Goal: Check status: Check status

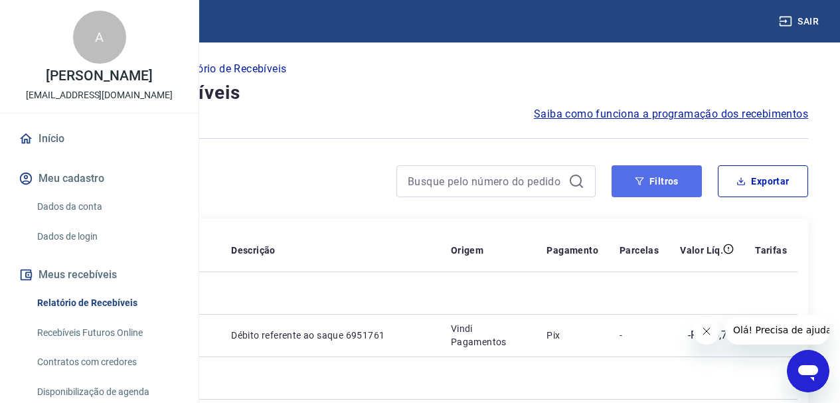
click at [654, 181] on button "Filtros" at bounding box center [657, 181] width 90 height 32
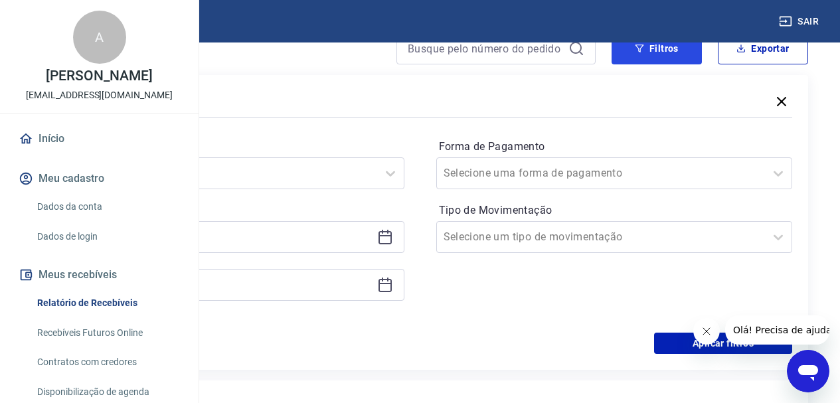
scroll to position [199, 0]
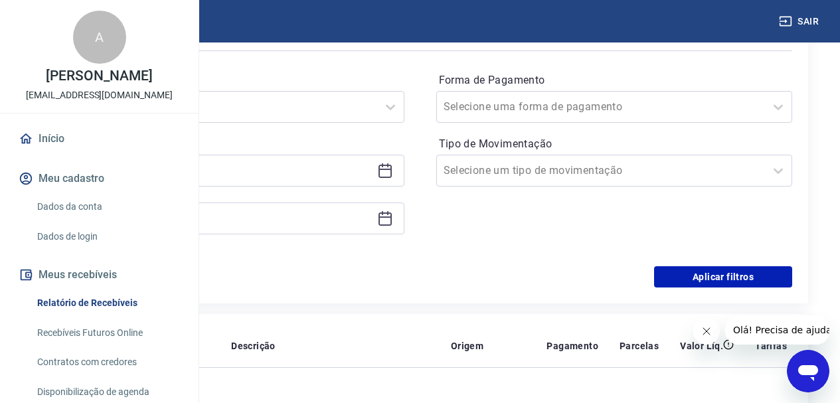
click at [405, 172] on div at bounding box center [226, 171] width 357 height 32
click at [393, 171] on icon at bounding box center [385, 171] width 16 height 16
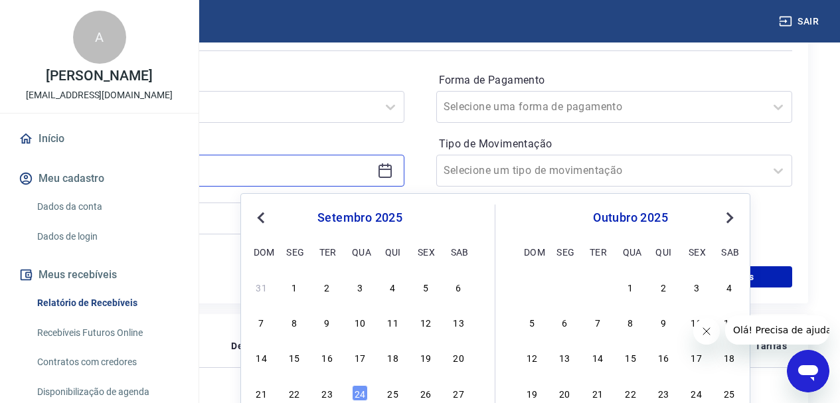
scroll to position [266, 0]
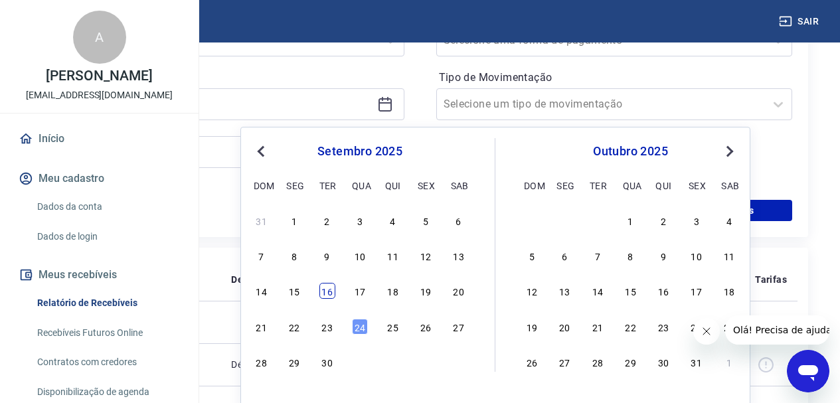
click at [332, 292] on div "16" at bounding box center [327, 291] width 16 height 16
click at [221, 292] on th "Pedido" at bounding box center [173, 279] width 95 height 43
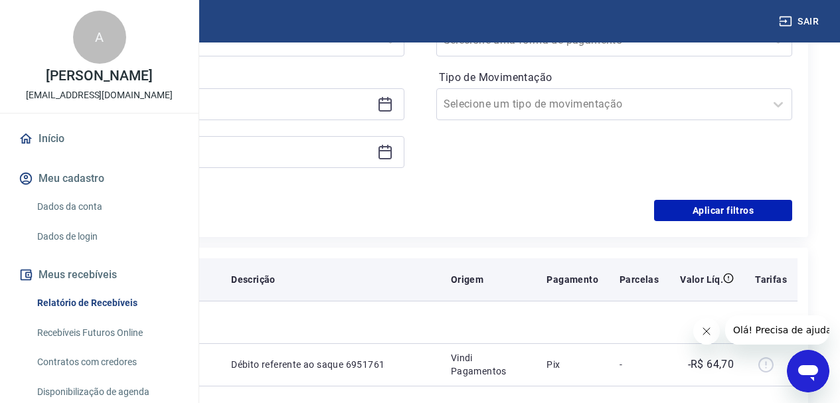
type input "[DATE]"
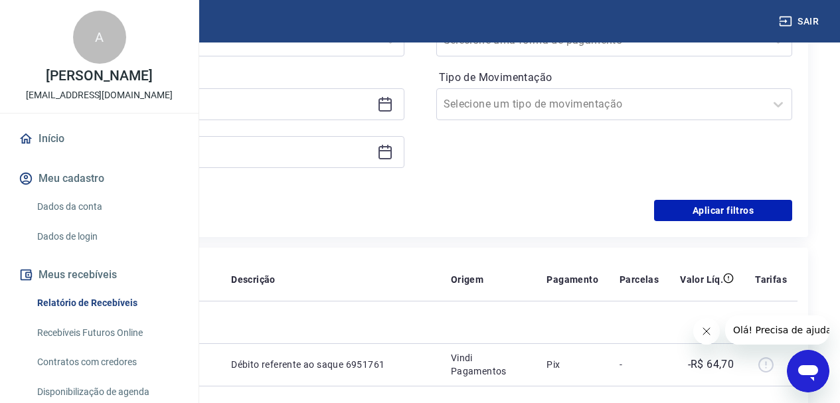
click at [392, 152] on icon at bounding box center [385, 152] width 13 height 13
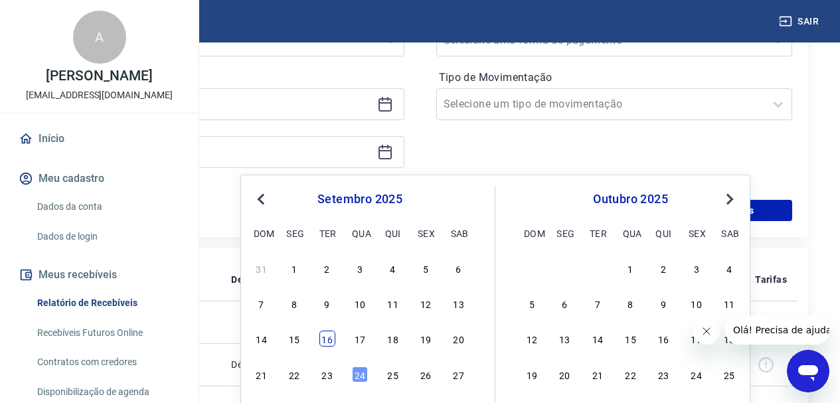
click at [325, 337] on div "16" at bounding box center [327, 339] width 16 height 16
click at [221, 337] on td at bounding box center [173, 322] width 95 height 43
type input "[DATE]"
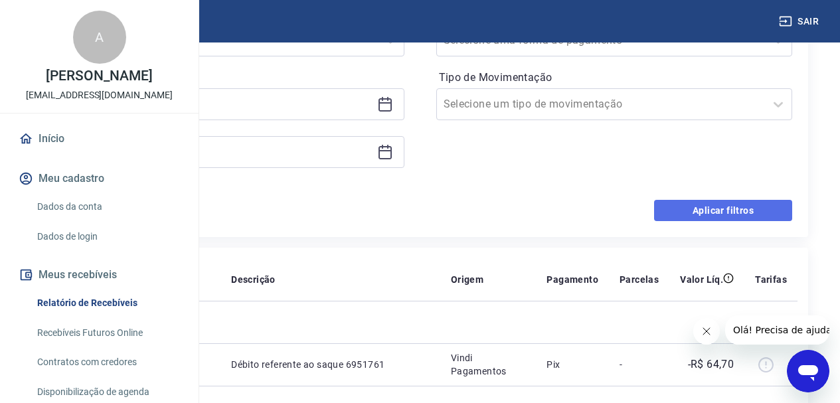
click at [703, 207] on button "Aplicar filtros" at bounding box center [723, 210] width 138 height 21
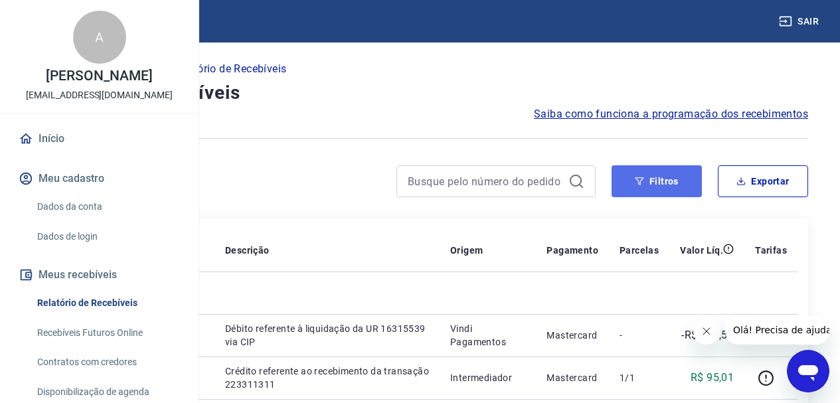
click at [663, 178] on button "Filtros" at bounding box center [657, 181] width 90 height 32
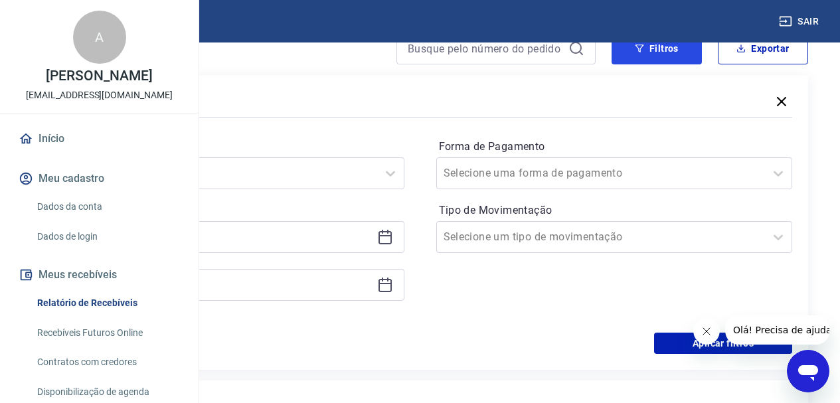
scroll to position [199, 0]
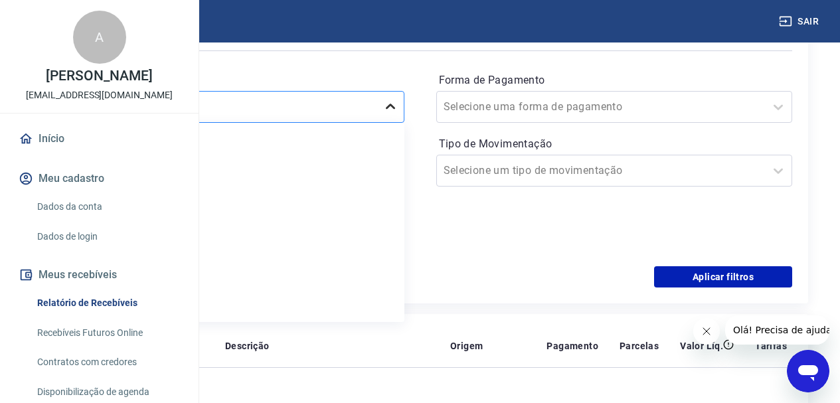
click at [399, 108] on icon at bounding box center [391, 107] width 16 height 16
click at [392, 169] on icon at bounding box center [385, 169] width 13 height 1
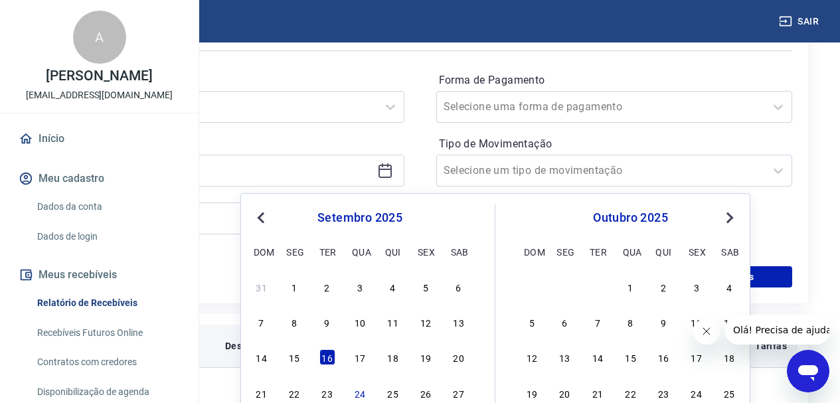
click at [424, 323] on div "12" at bounding box center [426, 322] width 16 height 16
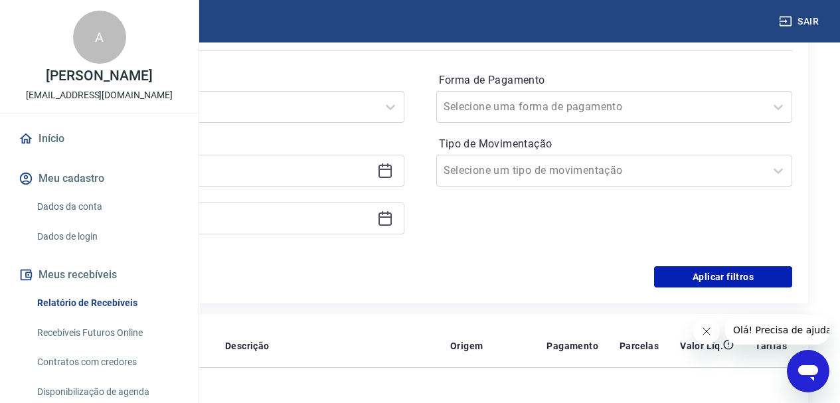
click at [393, 175] on icon at bounding box center [385, 171] width 16 height 16
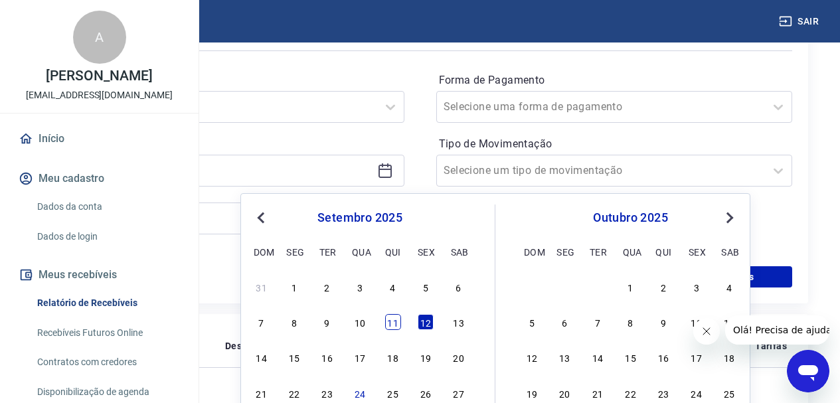
click at [393, 321] on div "11" at bounding box center [393, 322] width 16 height 16
type input "[DATE]"
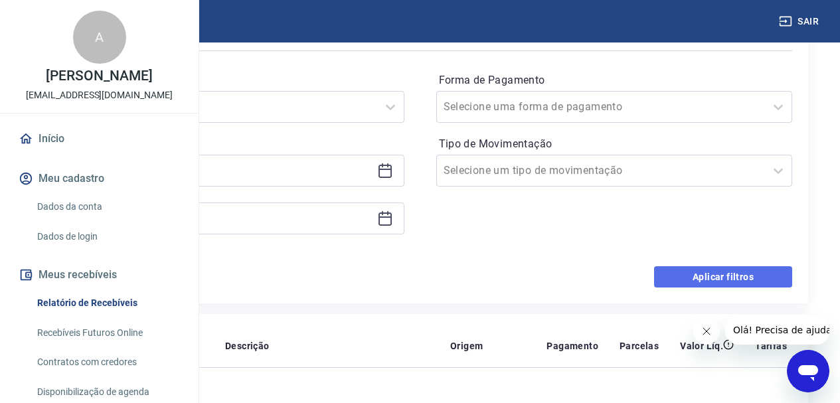
click at [747, 273] on button "Aplicar filtros" at bounding box center [723, 276] width 138 height 21
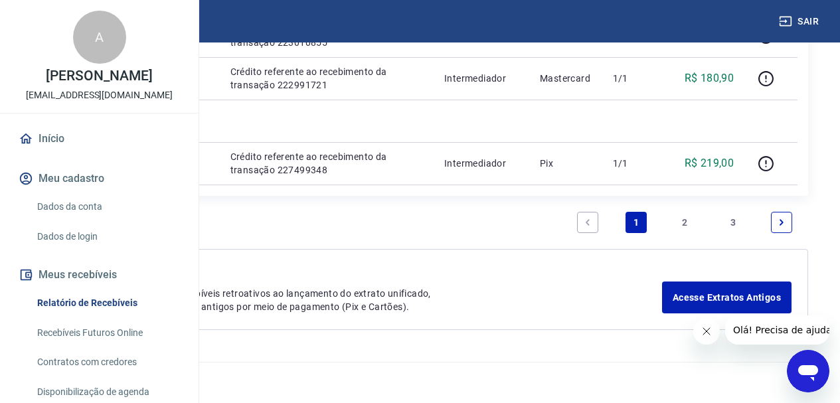
scroll to position [1838, 0]
click at [685, 220] on link "2" at bounding box center [684, 222] width 21 height 21
